Goal: Check status

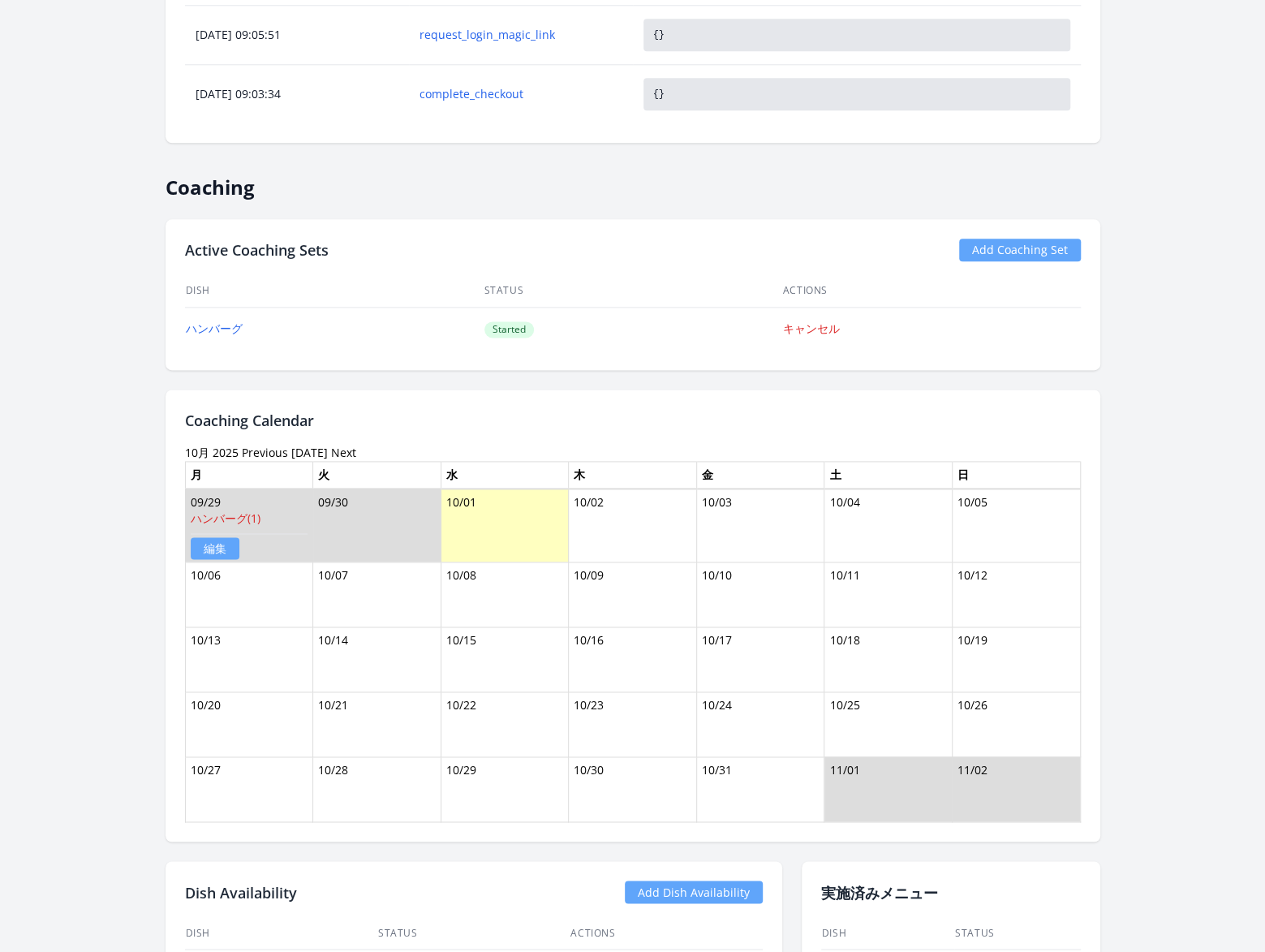
scroll to position [1144, 0]
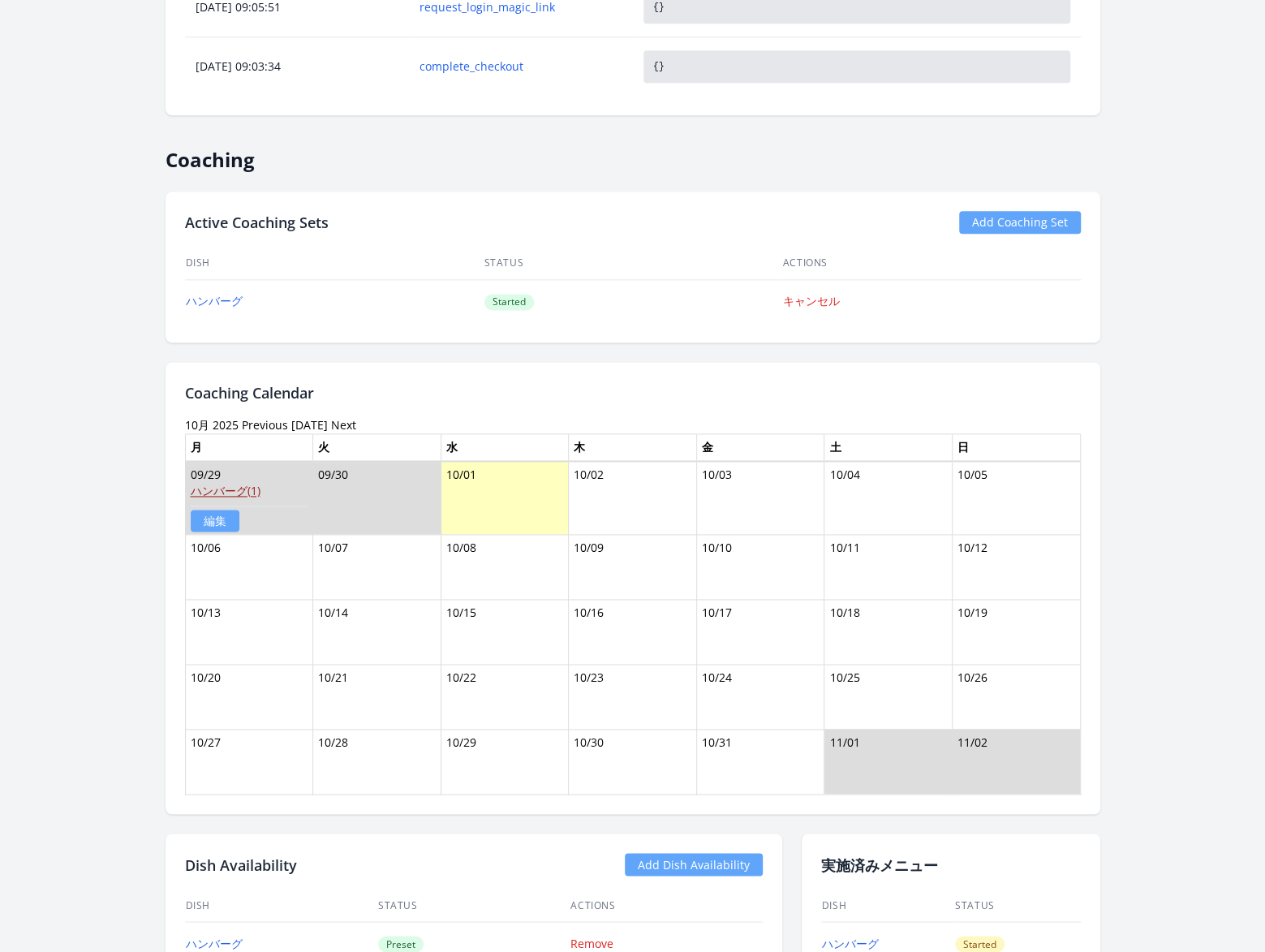
click at [220, 483] on link "ハンバーグ(1)" at bounding box center [226, 490] width 70 height 16
